Goal: Information Seeking & Learning: Learn about a topic

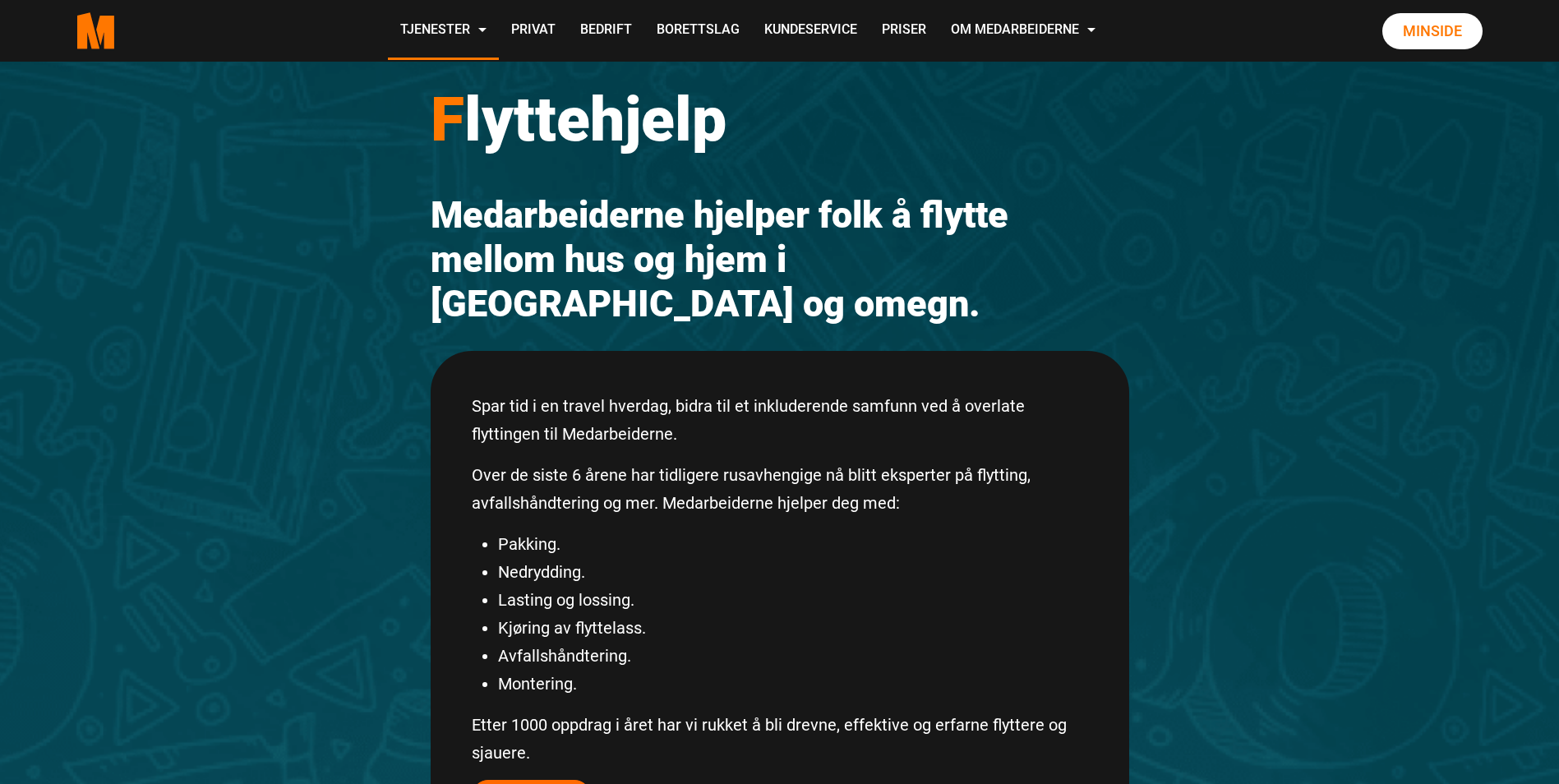
scroll to position [164, 0]
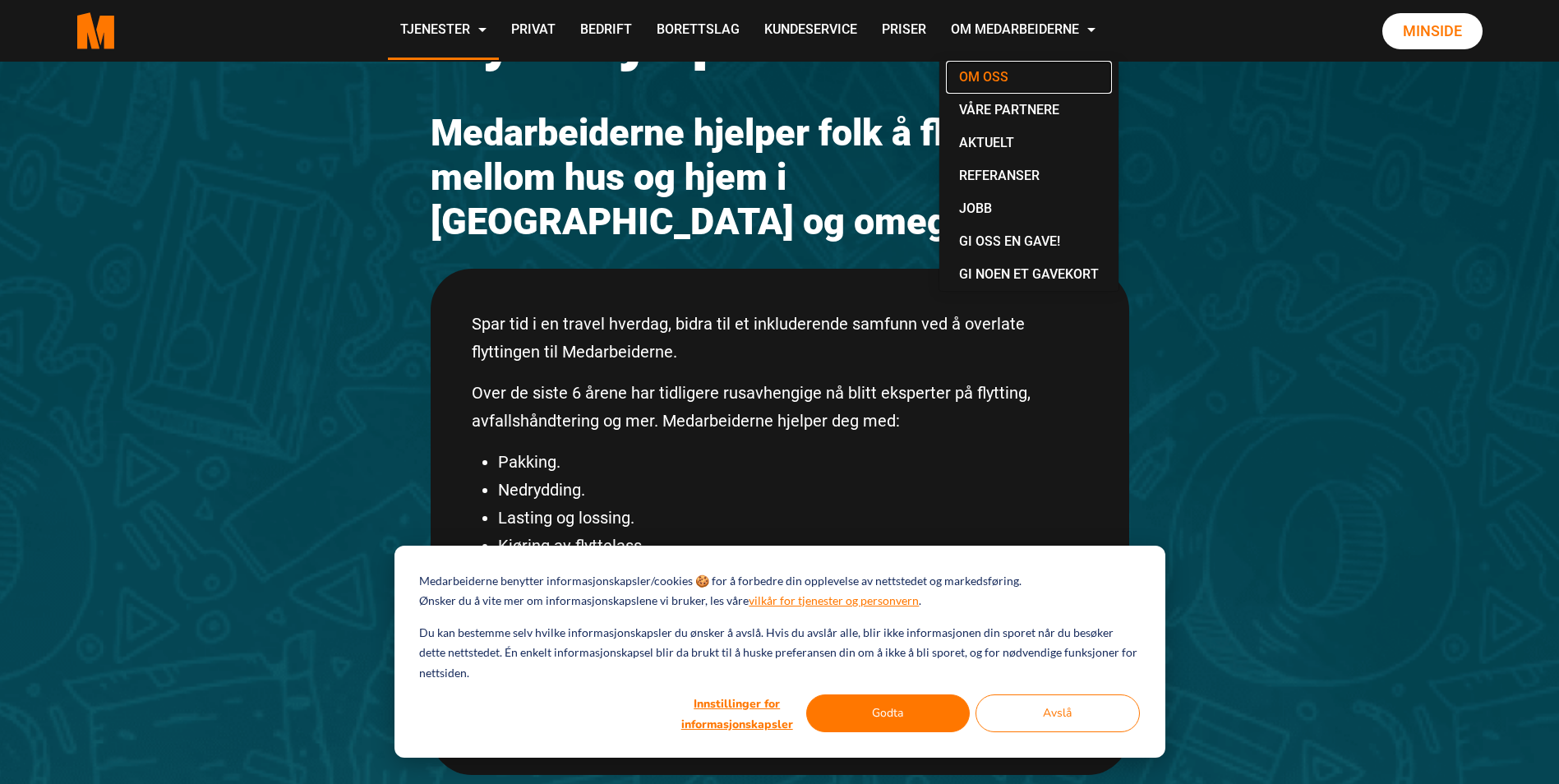
click at [1004, 70] on link "Om oss" at bounding box center [1029, 77] width 166 height 32
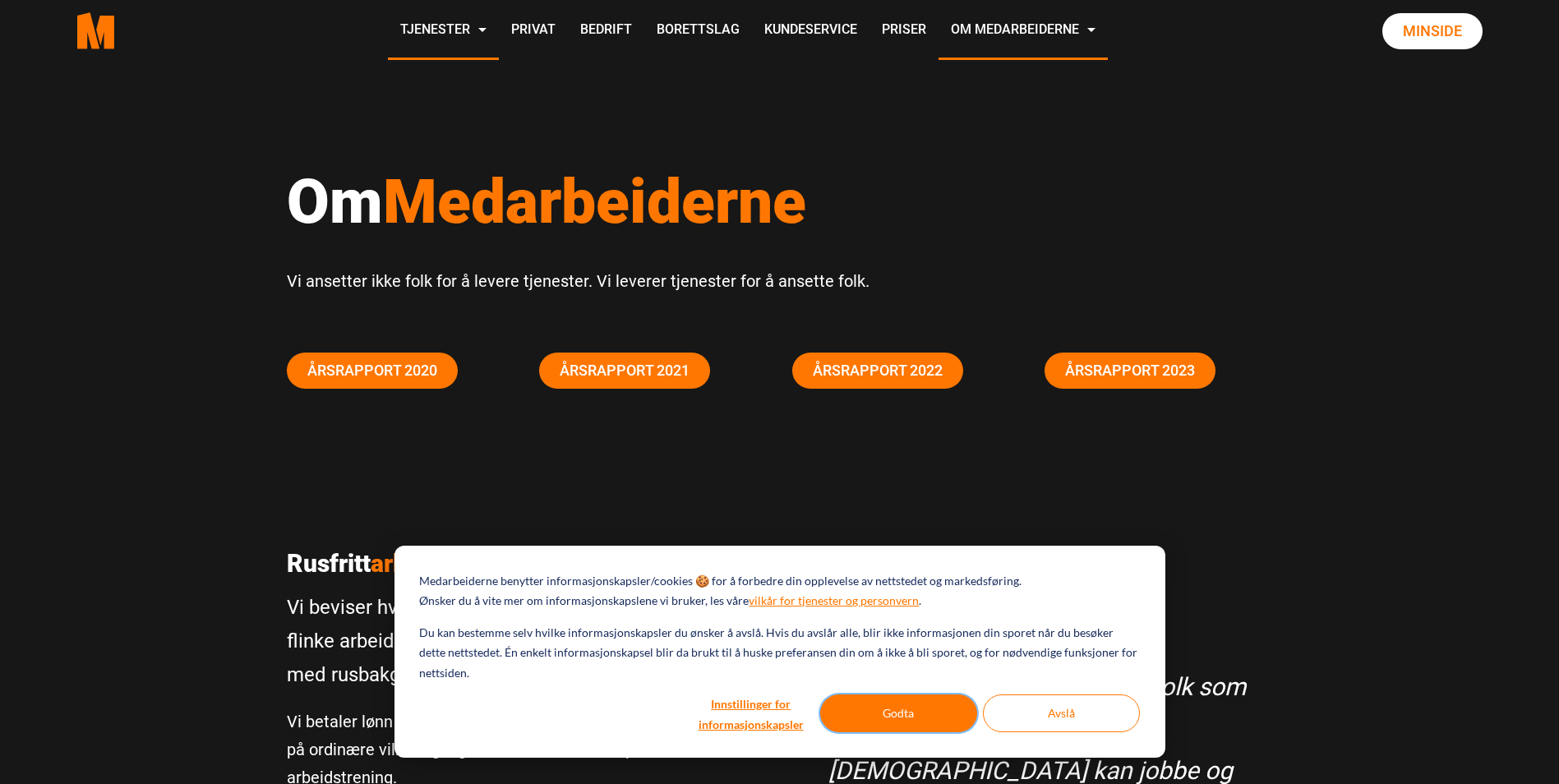
click at [867, 708] on button "Godta" at bounding box center [899, 713] width 157 height 38
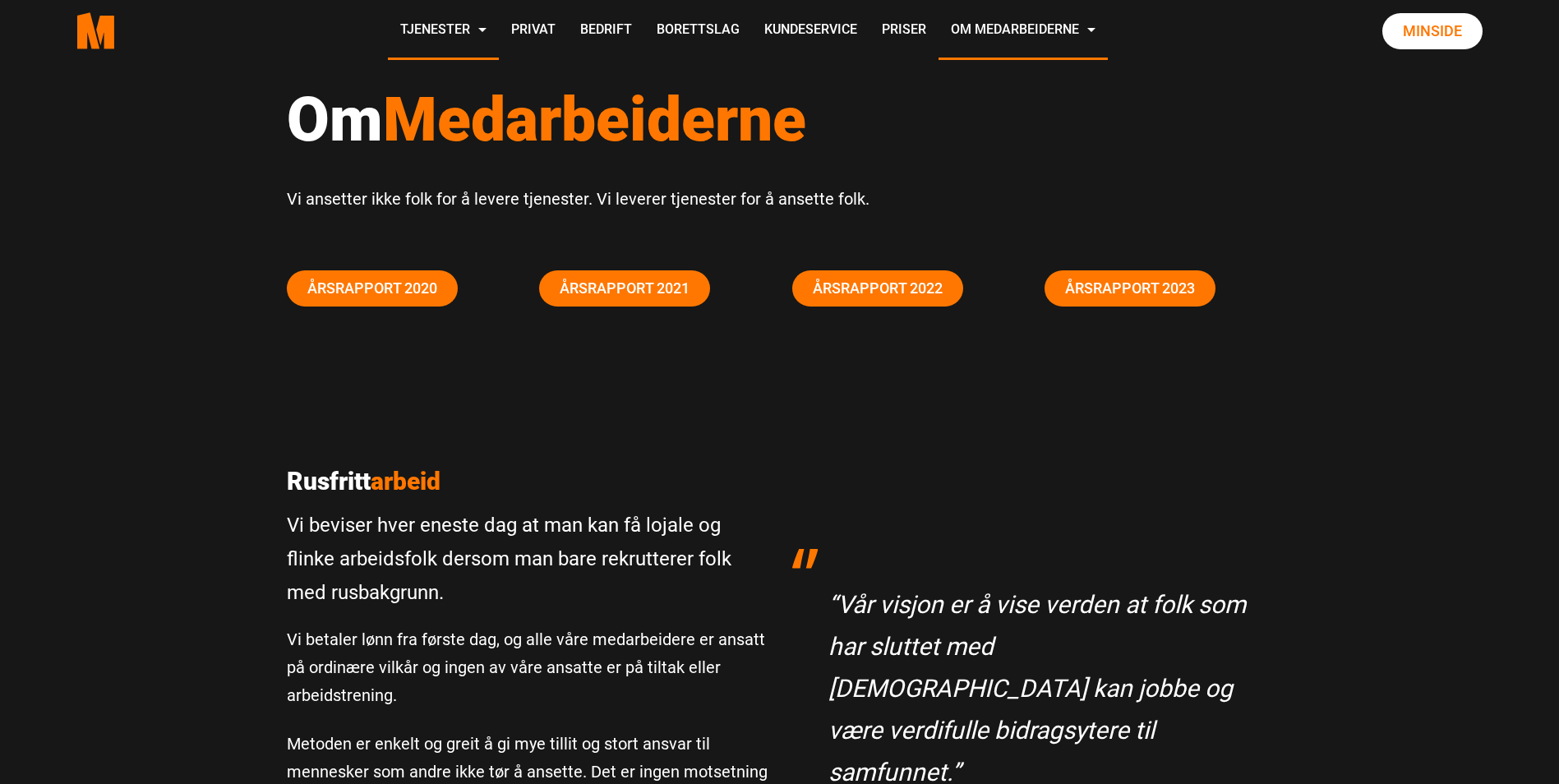
scroll to position [164, 0]
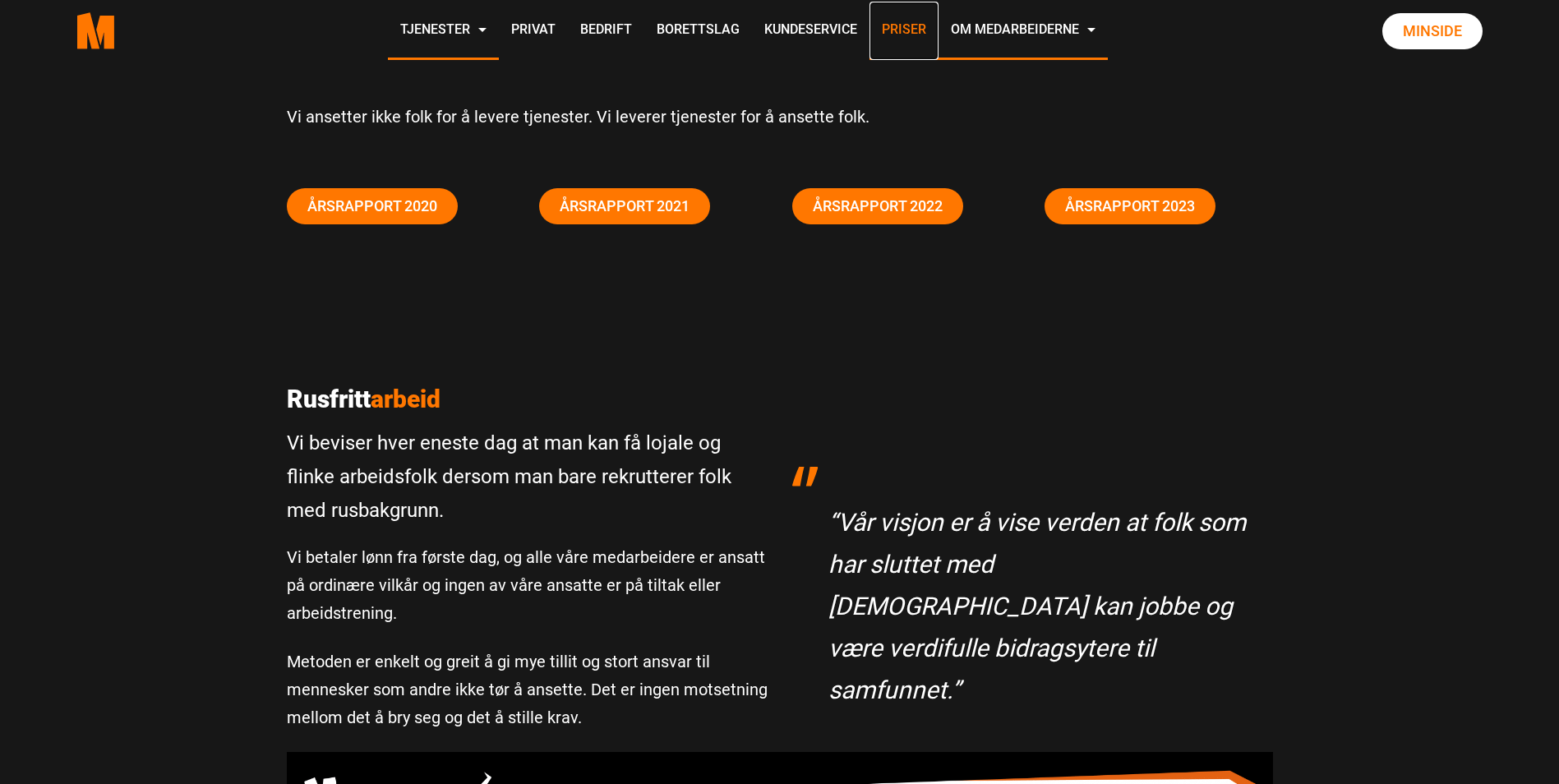
click at [907, 29] on link "Priser" at bounding box center [903, 31] width 69 height 59
